Goal: Information Seeking & Learning: Learn about a topic

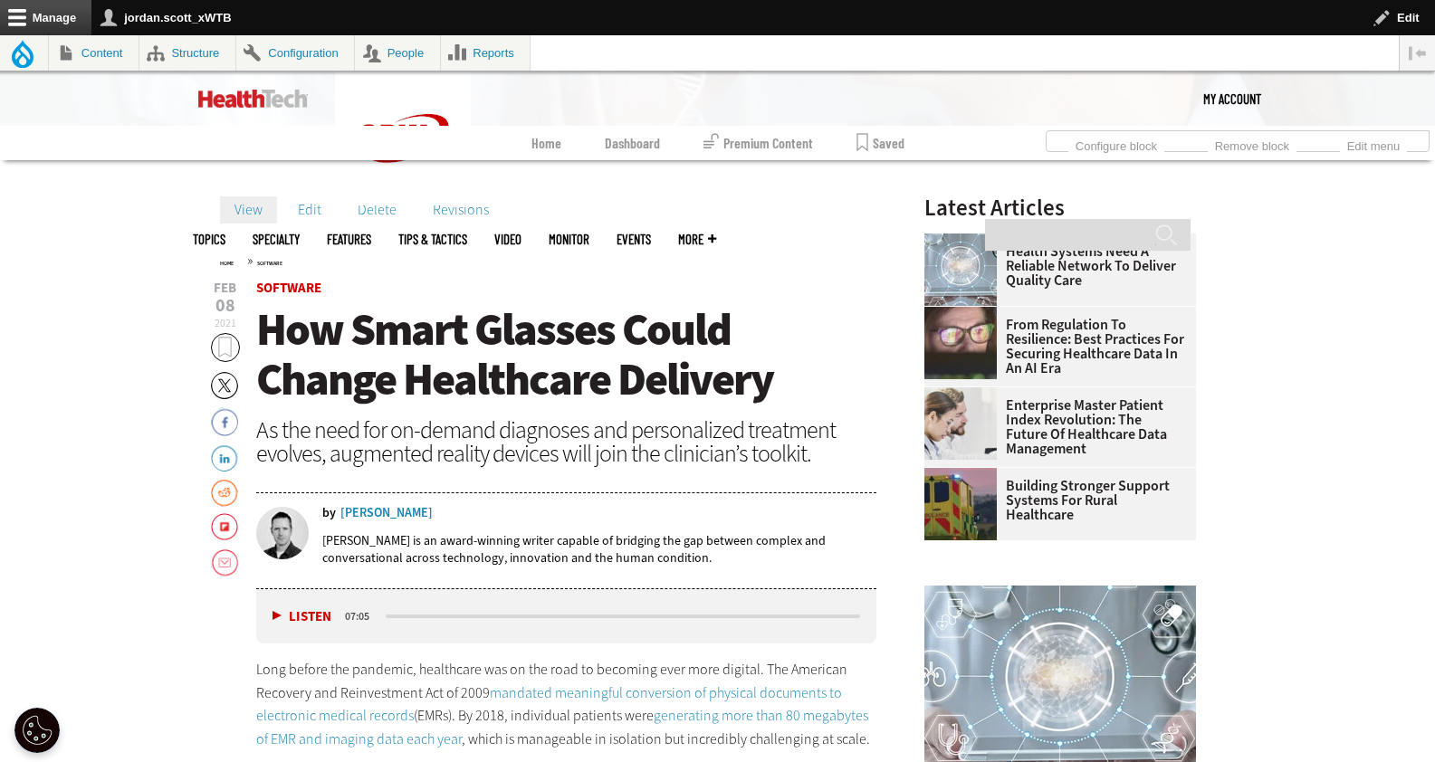
click at [295, 101] on img at bounding box center [253, 99] width 110 height 18
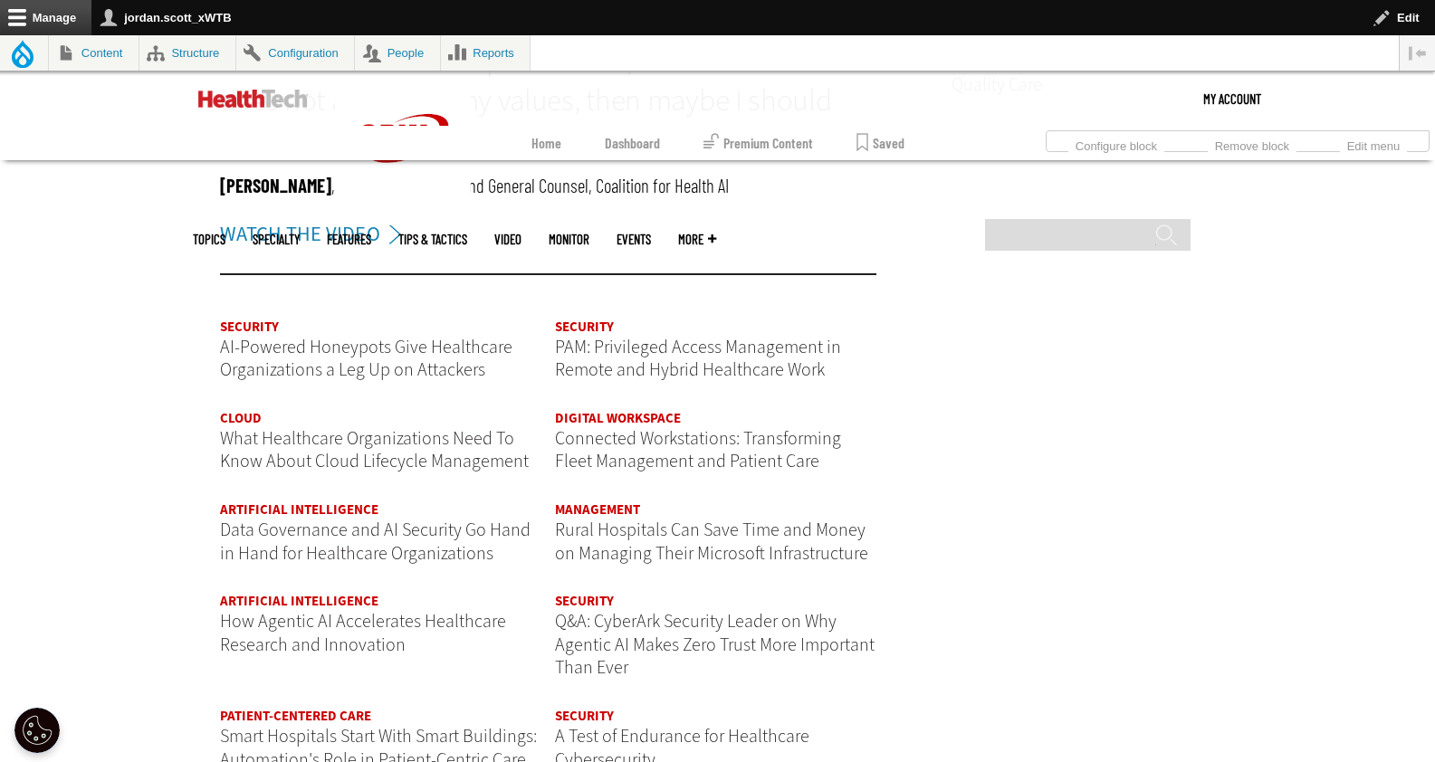
scroll to position [2108, 0]
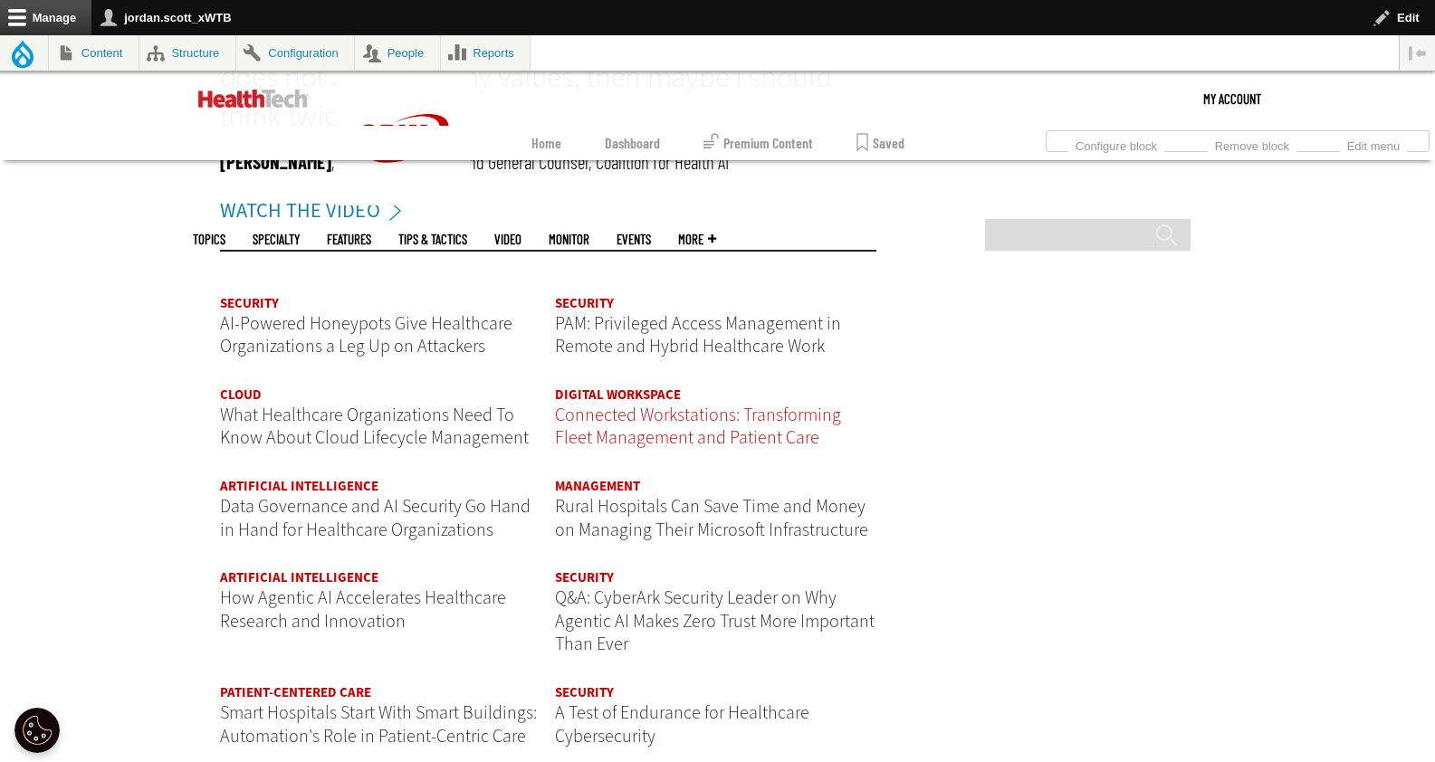
click at [646, 434] on span "Connected Workstations: Transforming Fleet Management and Patient Care" at bounding box center [698, 427] width 286 height 48
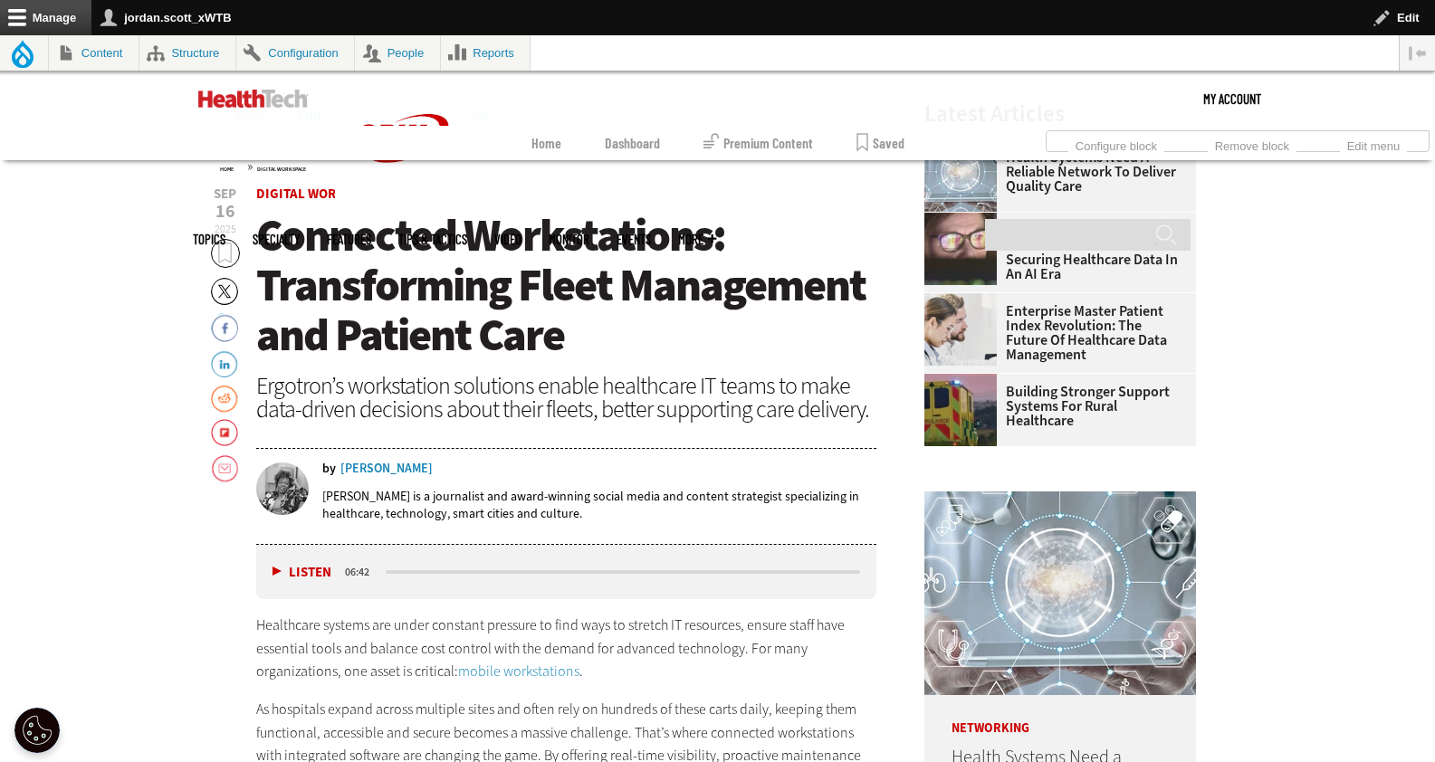
scroll to position [271, 0]
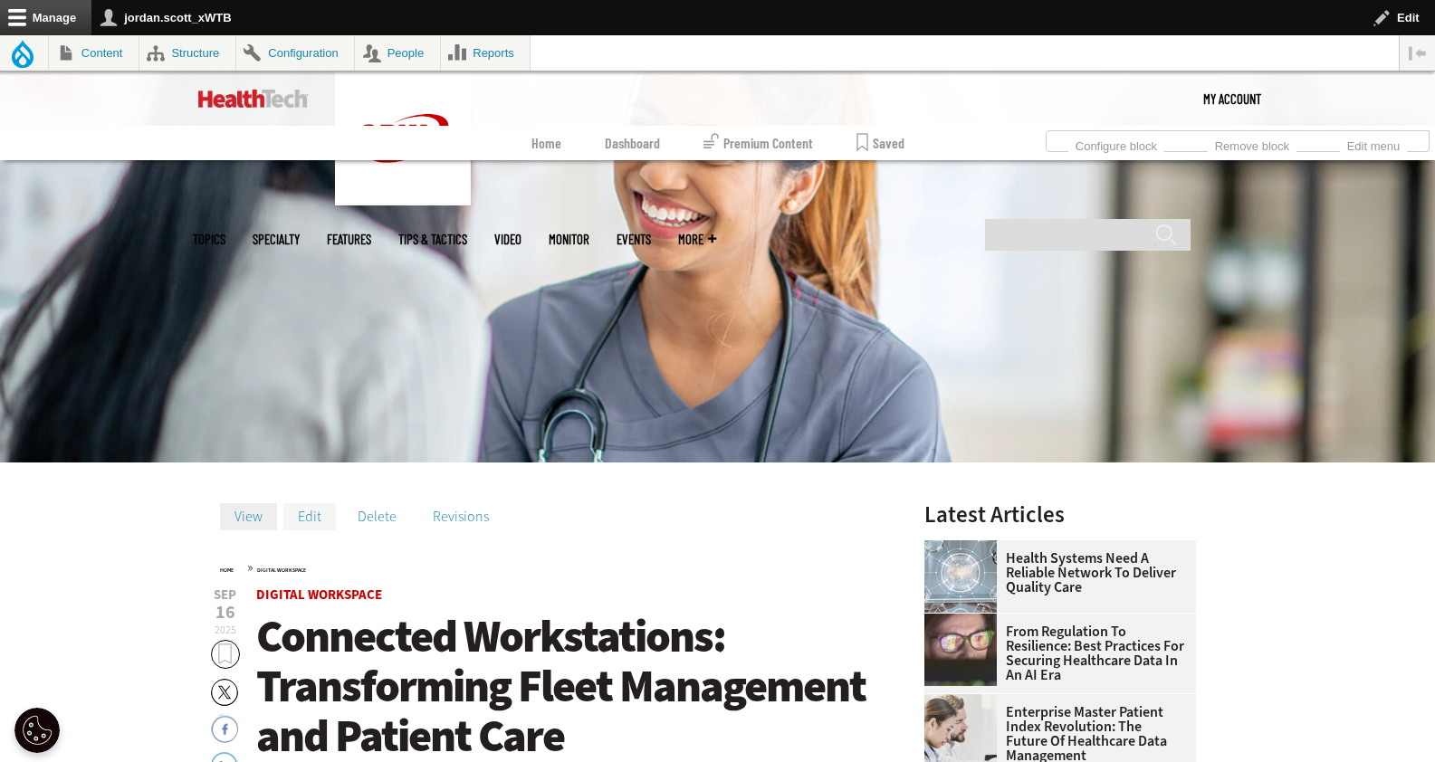
click at [309, 518] on link "Edit" at bounding box center [309, 516] width 52 height 27
